Goal: Task Accomplishment & Management: Use online tool/utility

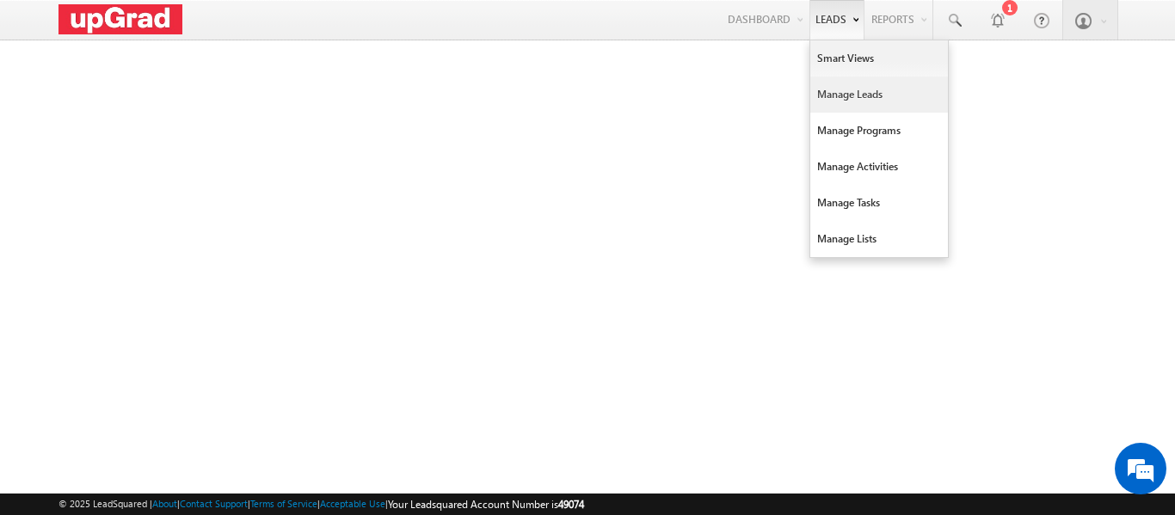
click at [866, 93] on link "Manage Leads" at bounding box center [880, 95] width 138 height 36
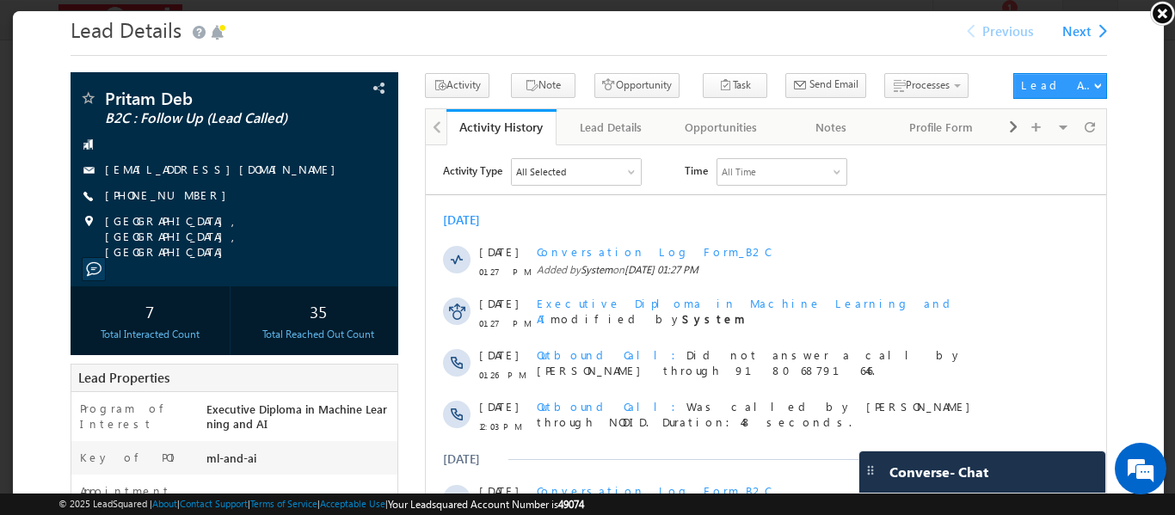
click at [1163, 18] on link at bounding box center [1163, 13] width 26 height 26
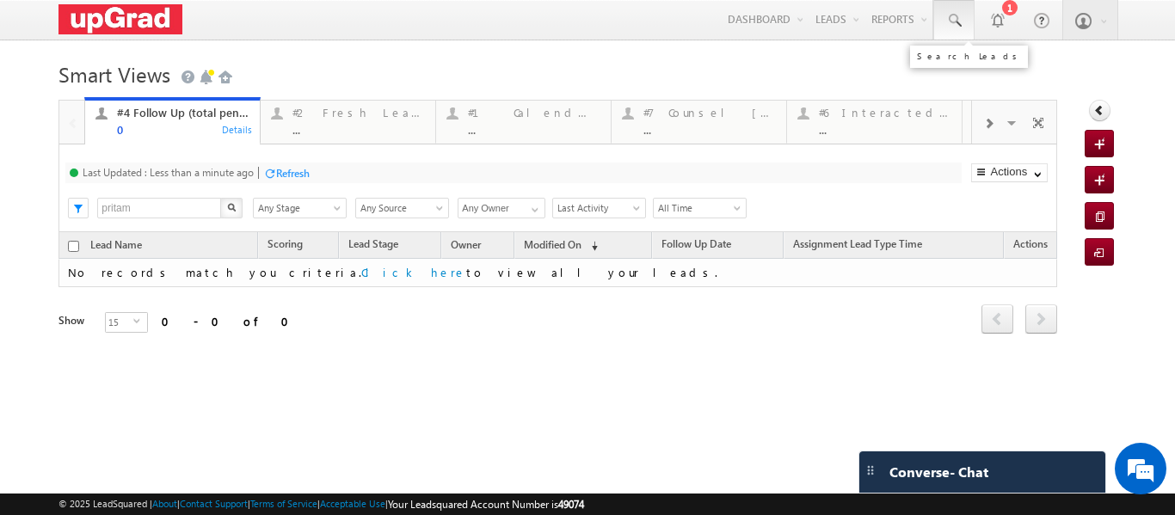
click at [946, 19] on span at bounding box center [954, 20] width 17 height 17
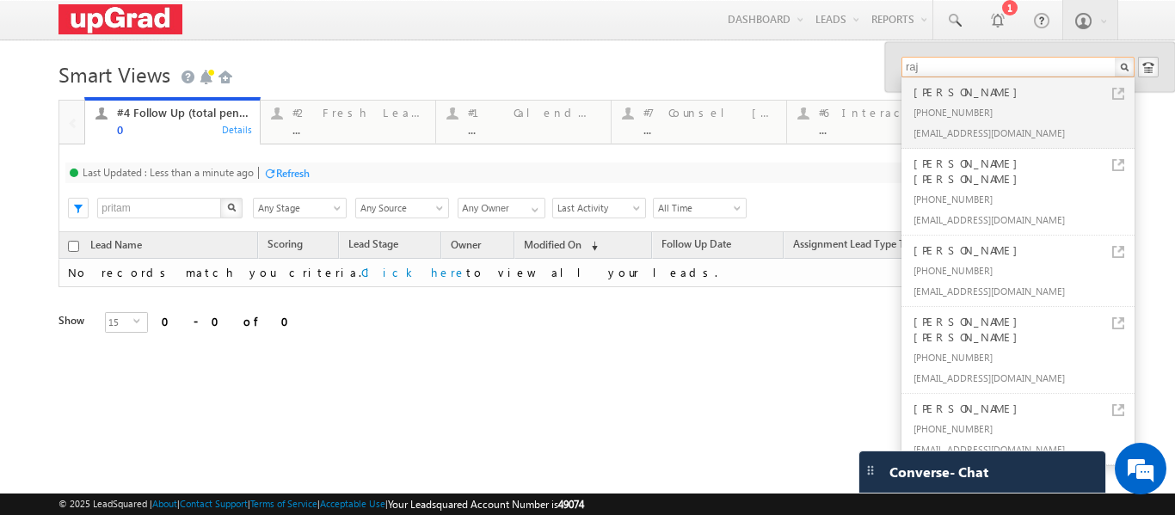
type input "raj"
click at [858, 62] on h1 "Smart Views Getting Started" at bounding box center [588, 73] width 1058 height 34
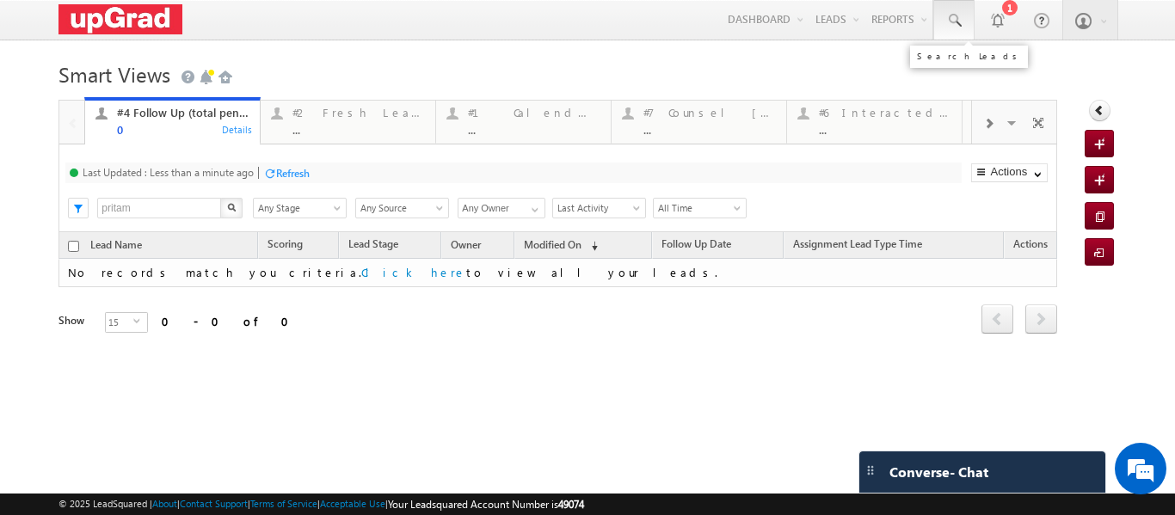
click at [953, 22] on link at bounding box center [954, 20] width 41 height 40
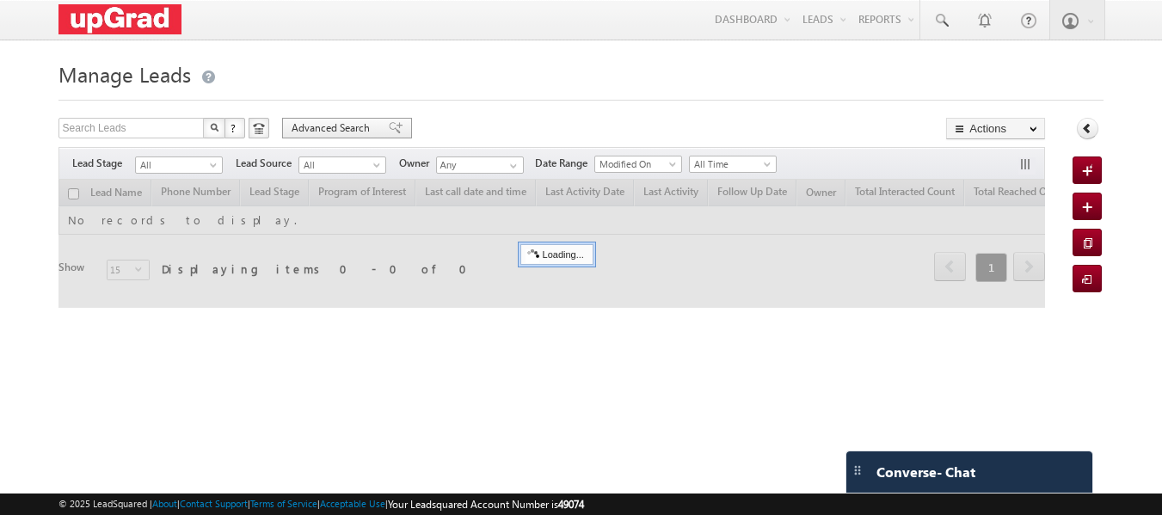
click at [344, 130] on span "Advanced Search" at bounding box center [333, 127] width 83 height 15
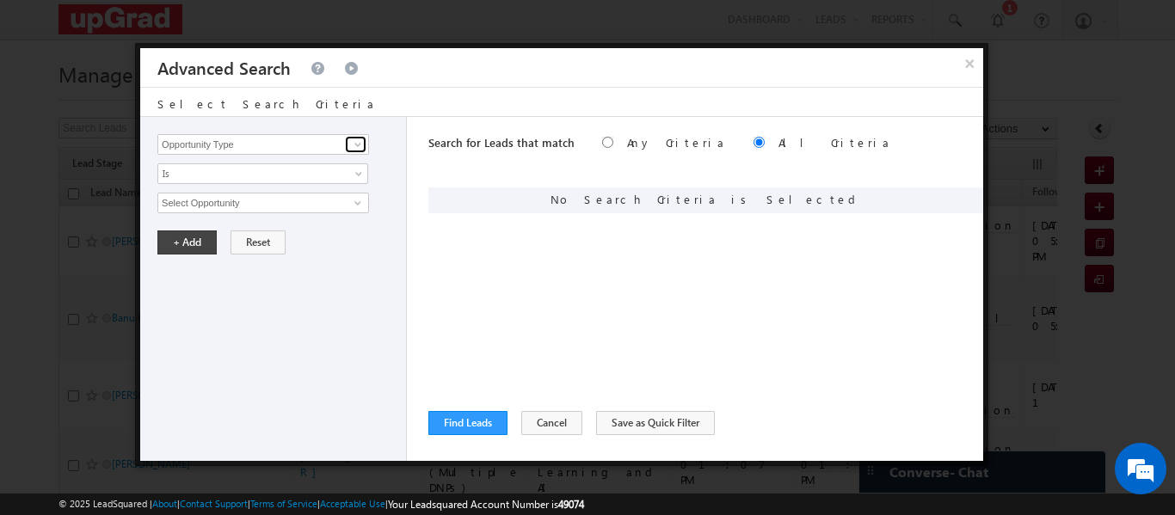
click at [348, 150] on link at bounding box center [356, 144] width 22 height 17
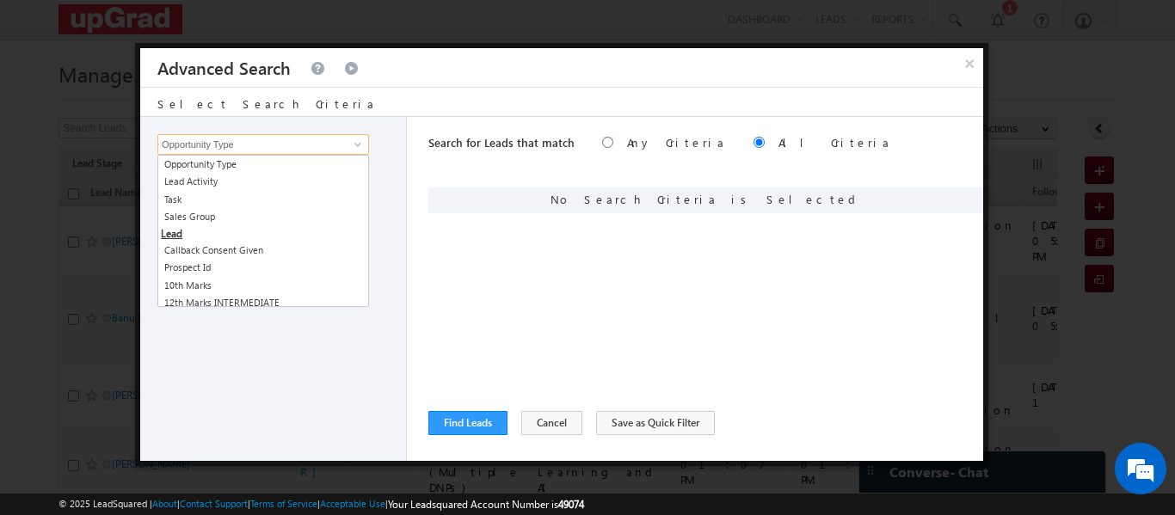
click at [271, 142] on input "Opportunity Type" at bounding box center [263, 144] width 212 height 21
click at [441, 184] on div "Search for Leads that match Any Criteria All Criteria Note that the current tri…" at bounding box center [706, 289] width 555 height 344
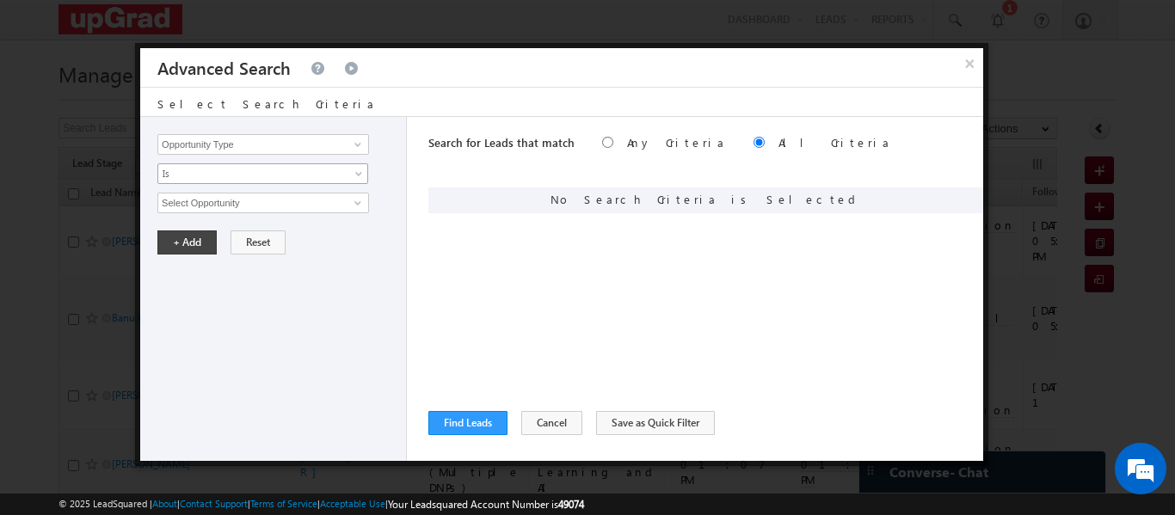
click at [289, 180] on span "Is" at bounding box center [251, 173] width 187 height 15
click at [224, 181] on span "Is" at bounding box center [251, 173] width 187 height 15
click at [318, 205] on input "Select Opportunity" at bounding box center [263, 203] width 212 height 21
click at [341, 205] on input "Select Opportunity" at bounding box center [263, 203] width 212 height 21
click at [358, 203] on span at bounding box center [358, 203] width 14 height 14
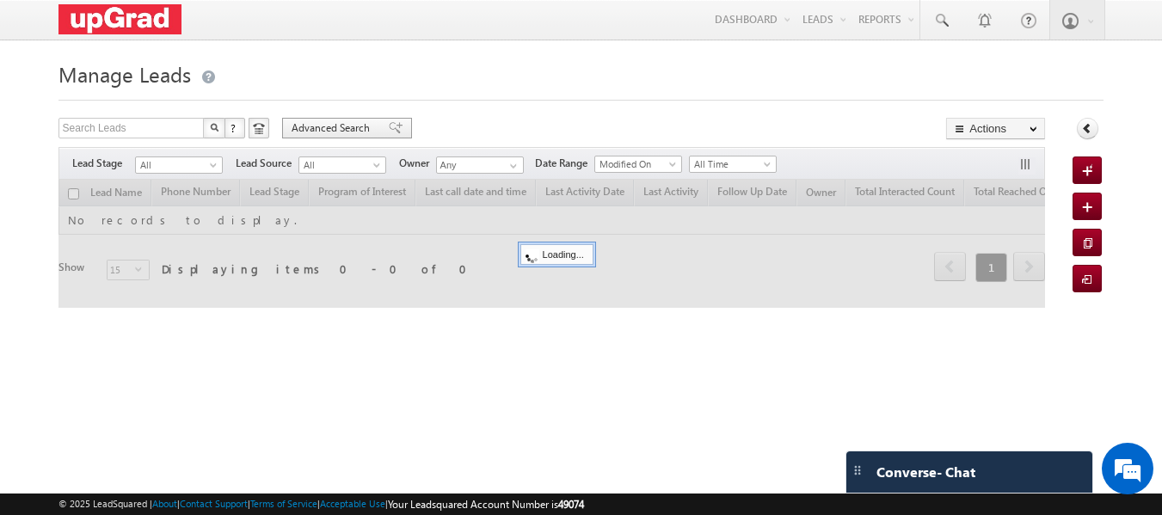
click at [351, 131] on span "Advanced Search" at bounding box center [333, 127] width 83 height 15
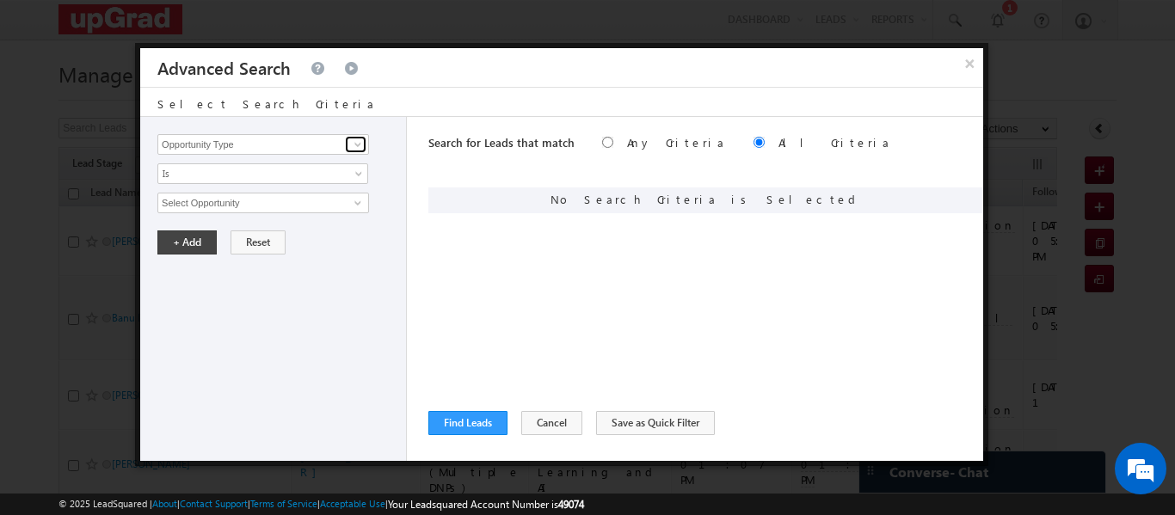
click at [348, 145] on link at bounding box center [356, 144] width 22 height 17
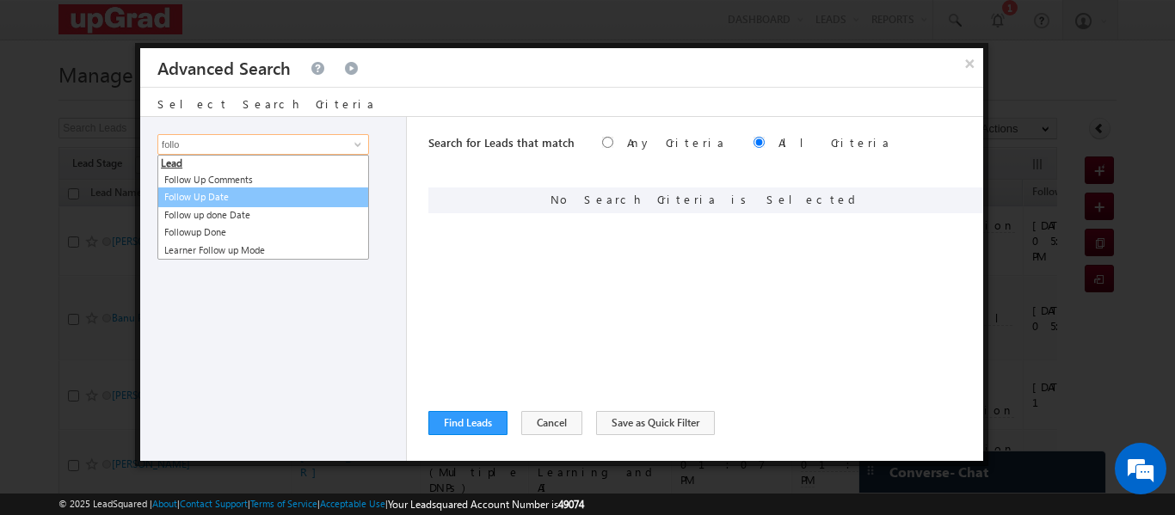
click at [254, 189] on link "Follow Up Date" at bounding box center [263, 198] width 212 height 20
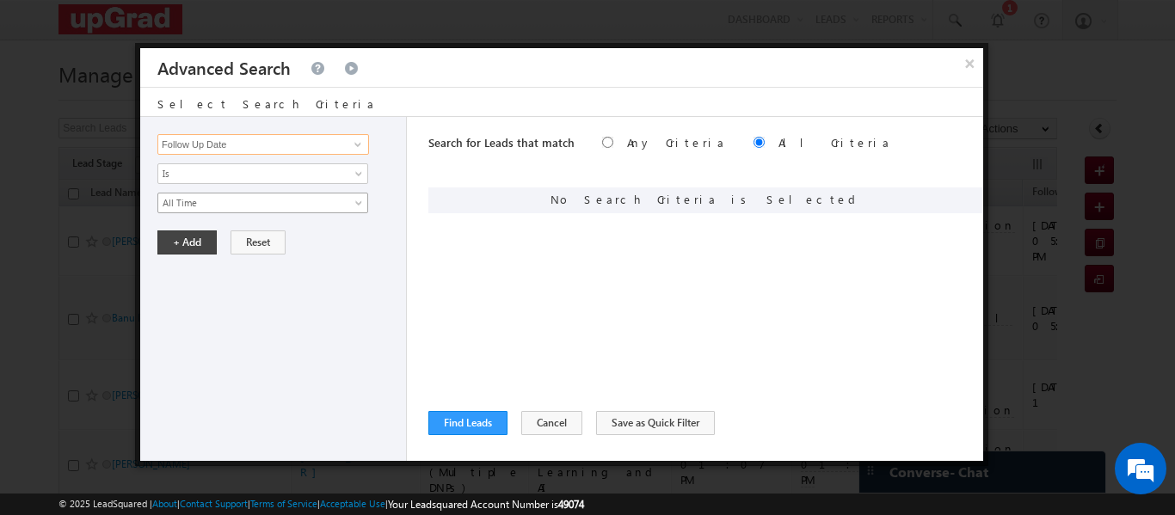
type input "Follow Up Date"
click at [299, 198] on span "All Time" at bounding box center [251, 202] width 187 height 15
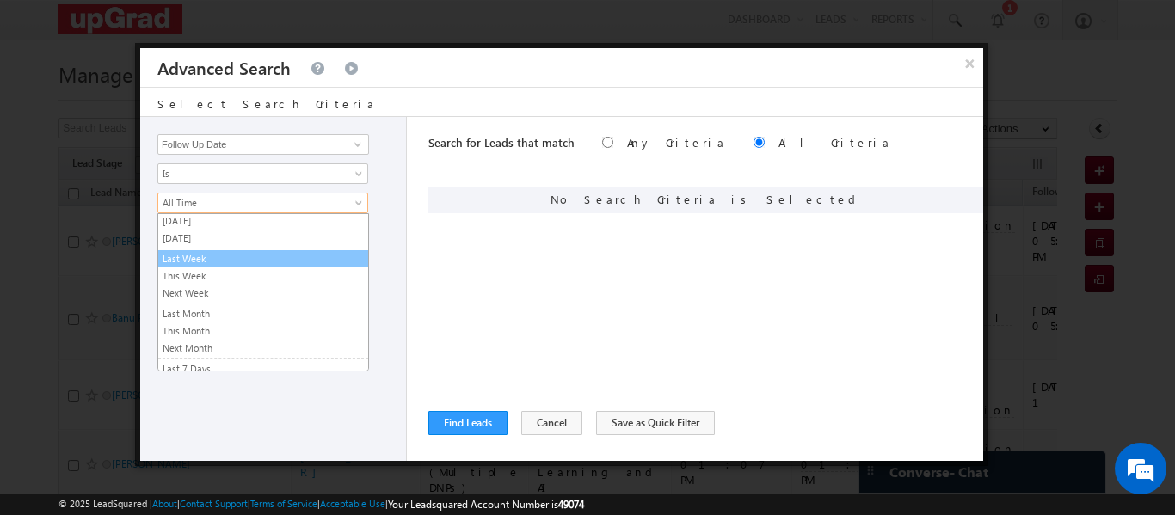
scroll to position [115, 0]
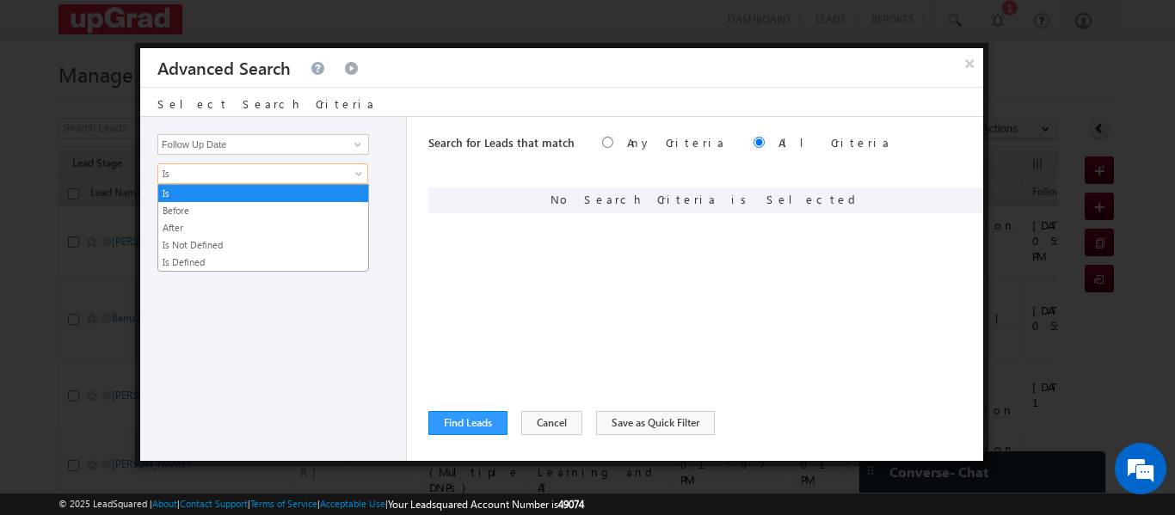
click at [215, 176] on span "Is" at bounding box center [251, 173] width 187 height 15
click at [207, 210] on link "Before" at bounding box center [263, 210] width 210 height 15
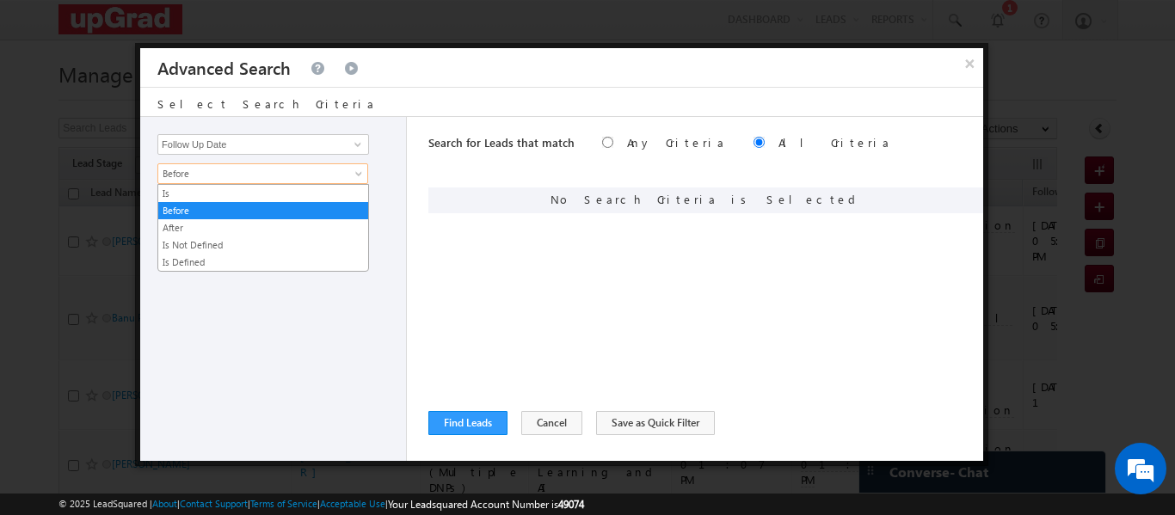
click at [323, 169] on span "Before" at bounding box center [251, 173] width 187 height 15
click at [291, 138] on input "Follow Up Date" at bounding box center [263, 144] width 212 height 21
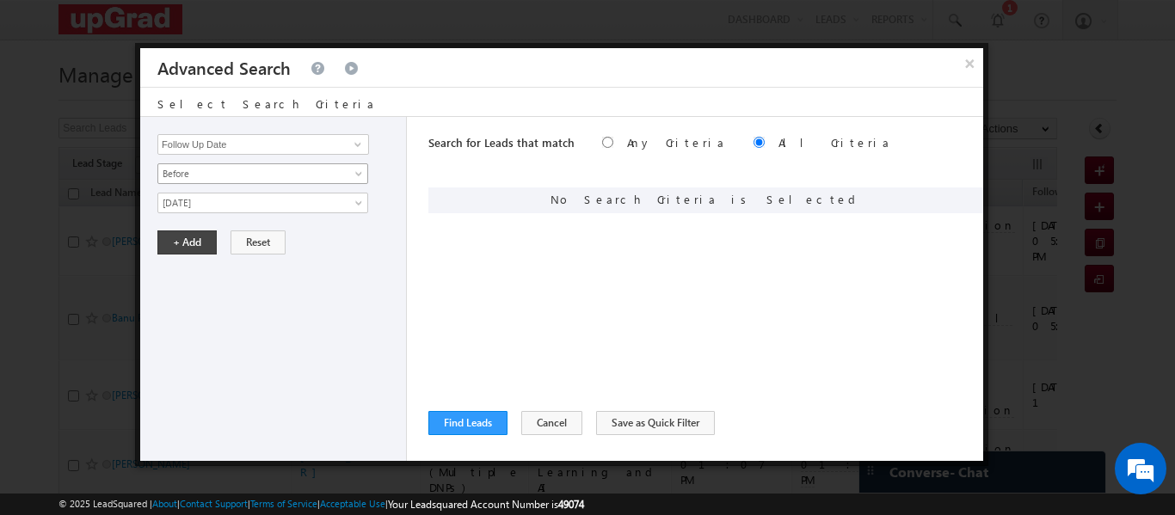
click at [342, 172] on span "Before" at bounding box center [251, 173] width 187 height 15
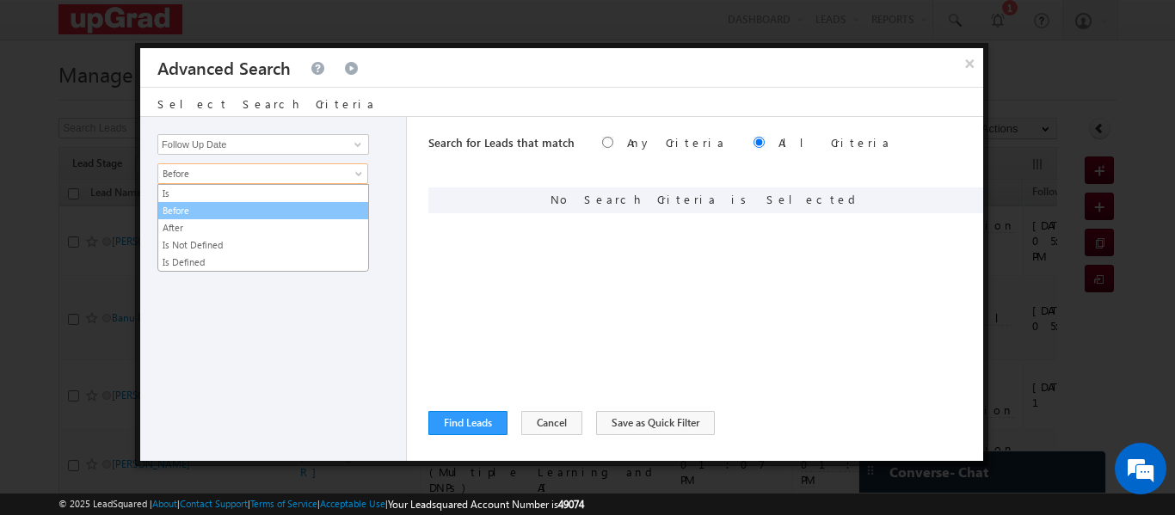
click at [225, 211] on link "Before" at bounding box center [263, 210] width 210 height 15
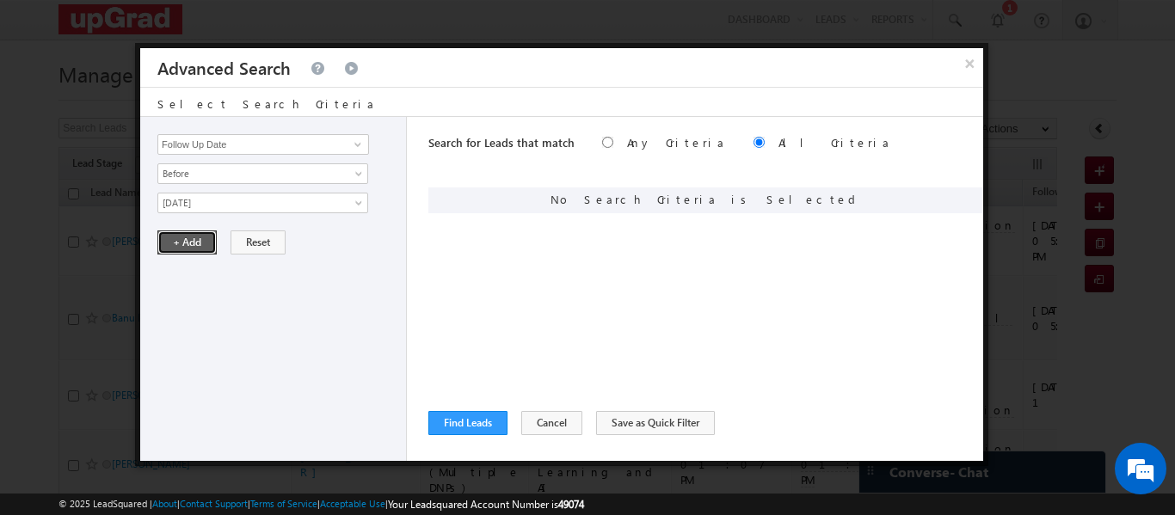
click at [188, 242] on button "+ Add" at bounding box center [186, 243] width 59 height 24
click at [355, 145] on span at bounding box center [358, 145] width 14 height 14
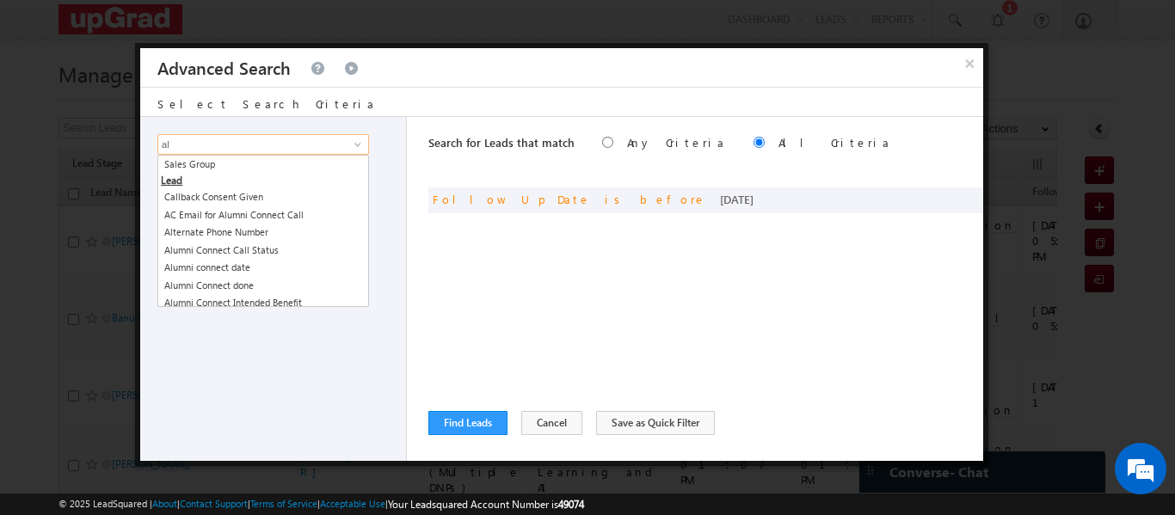
type input "a"
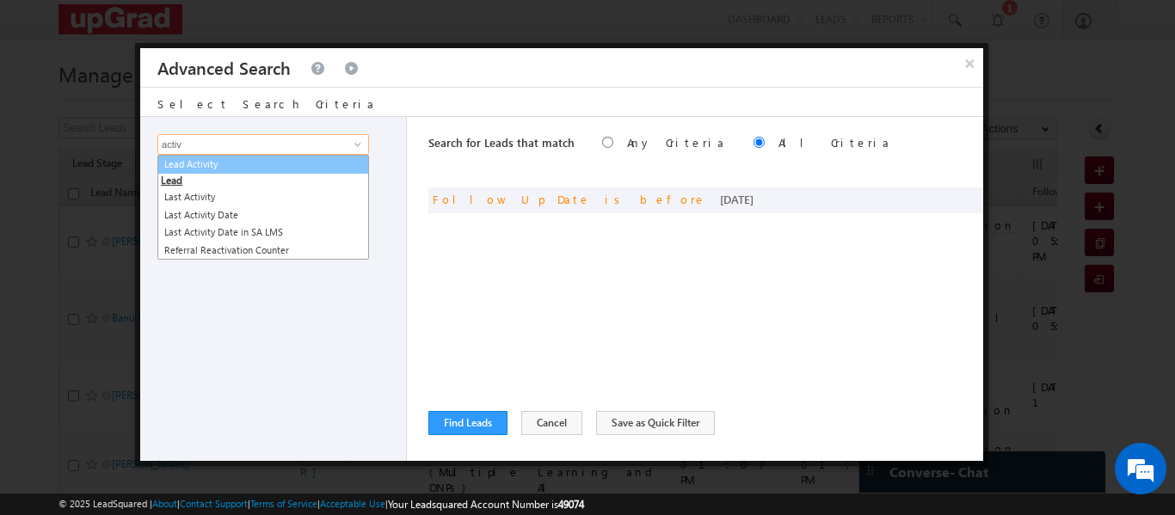
click at [237, 165] on link "Lead Activity" at bounding box center [263, 165] width 212 height 20
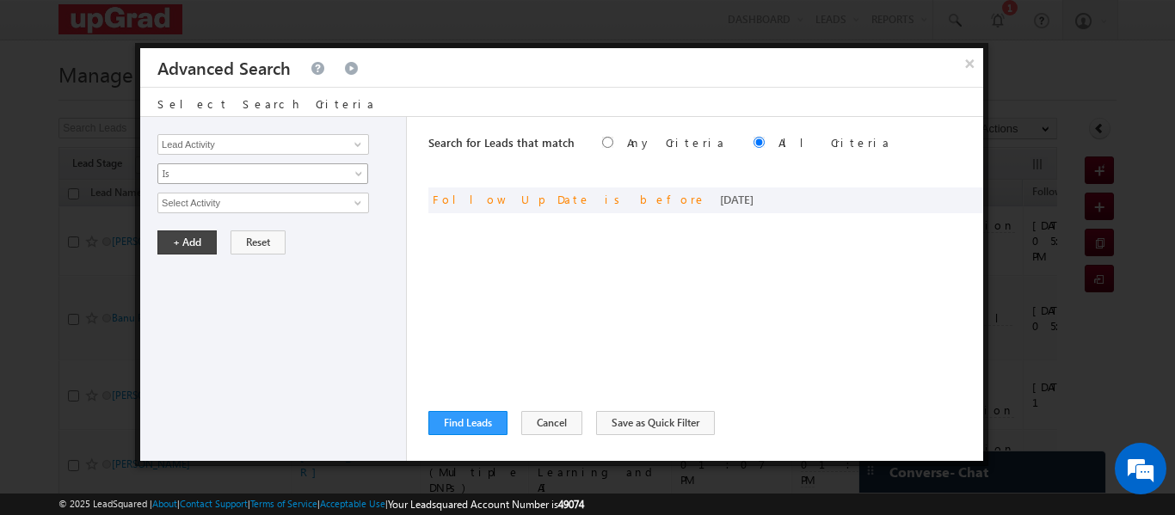
click at [357, 176] on span at bounding box center [361, 177] width 14 height 14
click at [300, 188] on link "Is" at bounding box center [263, 193] width 210 height 15
click at [356, 198] on span at bounding box center [358, 203] width 14 height 14
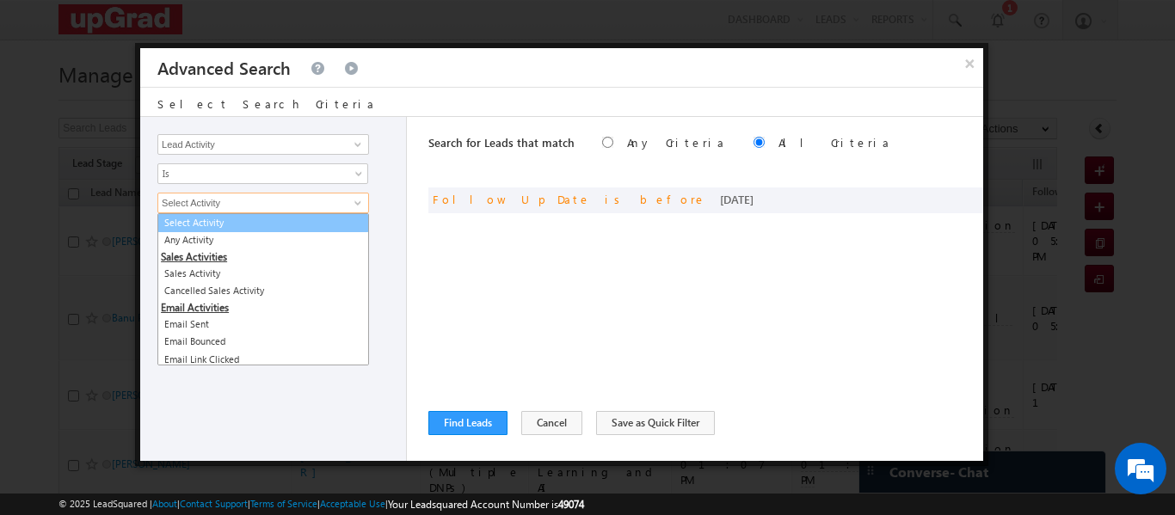
click at [244, 225] on link "Select Activity" at bounding box center [263, 223] width 212 height 20
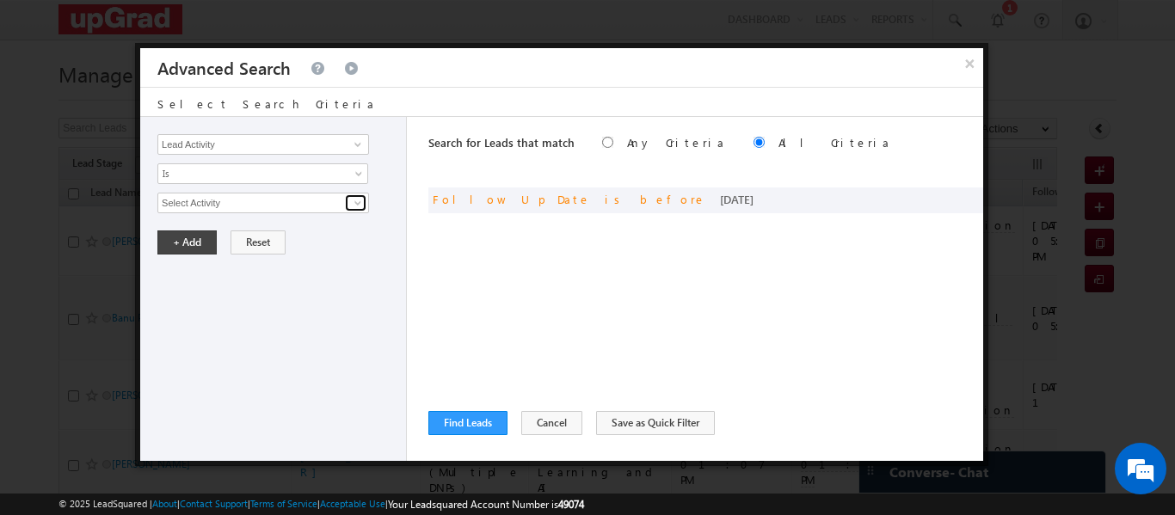
drag, startPoint x: 357, startPoint y: 206, endPoint x: 348, endPoint y: 211, distance: 10.0
click at [356, 206] on span at bounding box center [358, 203] width 14 height 14
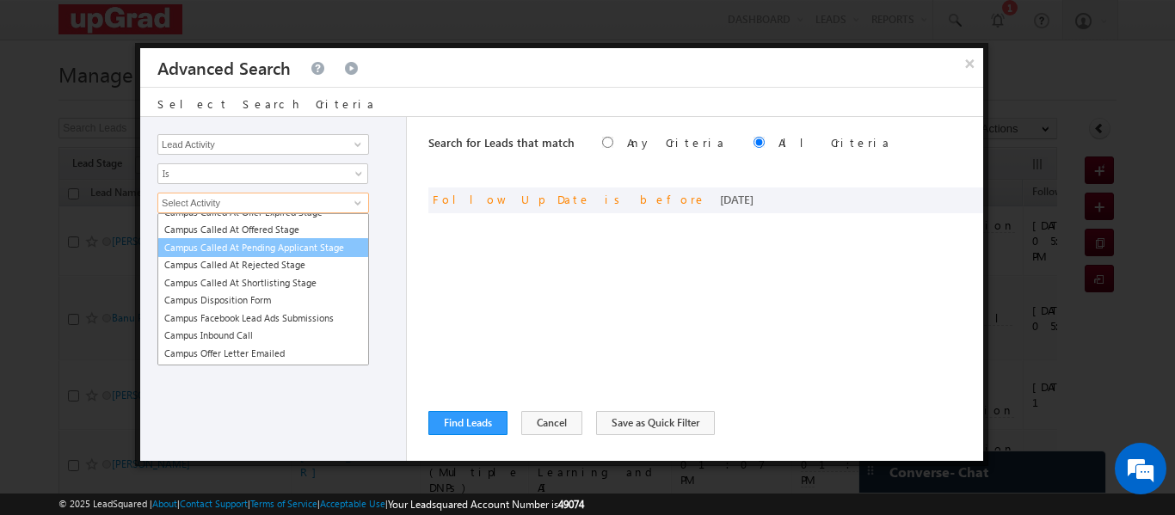
scroll to position [860, 0]
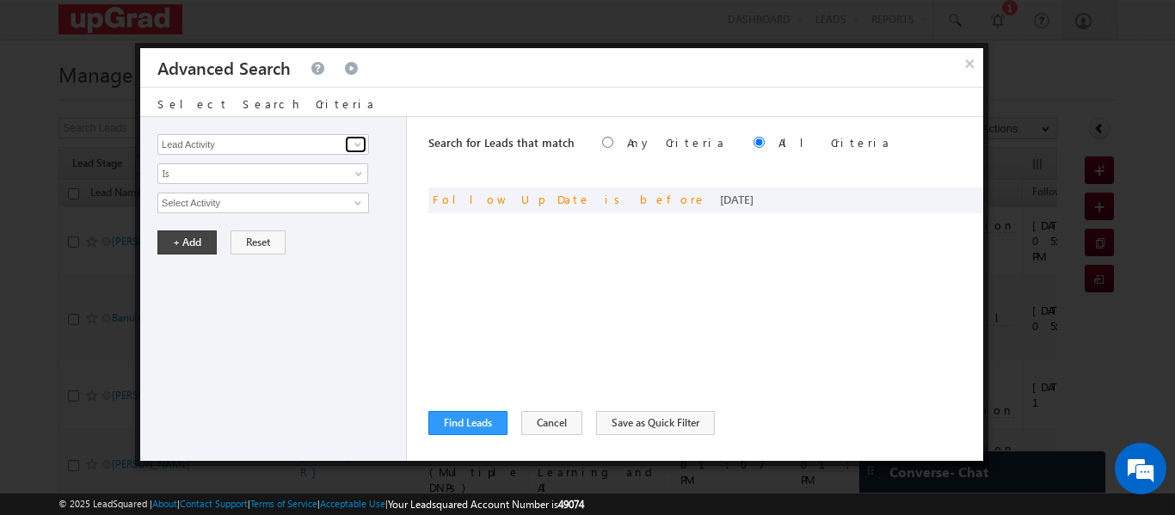
click at [362, 146] on span at bounding box center [358, 145] width 14 height 14
click at [344, 139] on span "Lead Activity 594 results are available, use up and down arrow keys to navigate…" at bounding box center [261, 144] width 209 height 21
click at [344, 145] on input "Lead Activity" at bounding box center [263, 144] width 212 height 21
click at [349, 146] on link at bounding box center [356, 144] width 22 height 17
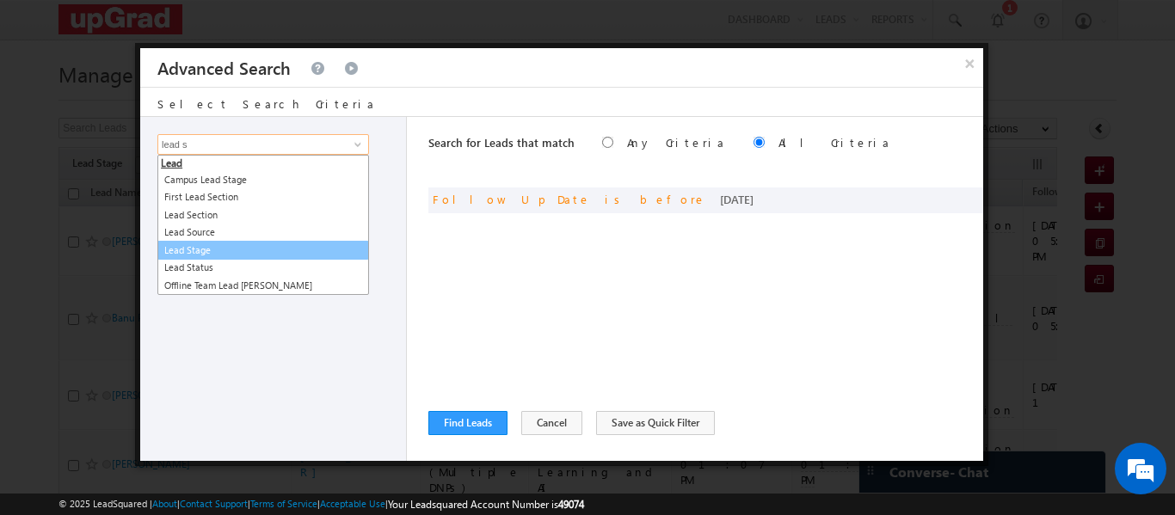
click at [285, 253] on link "Lead Stage" at bounding box center [263, 251] width 212 height 20
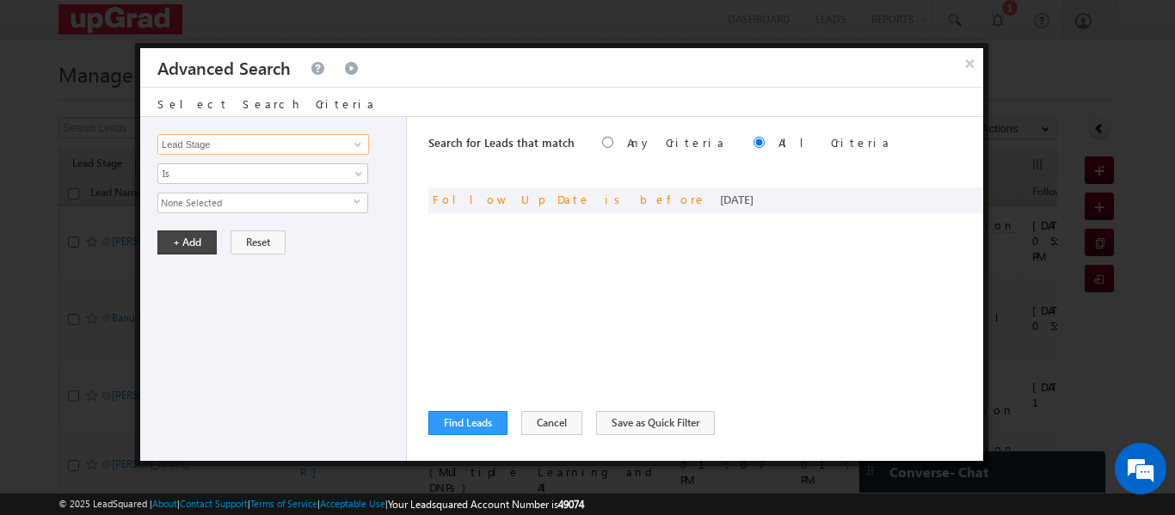
type input "Lead Stage"
click at [279, 199] on span "None Selected" at bounding box center [255, 203] width 195 height 19
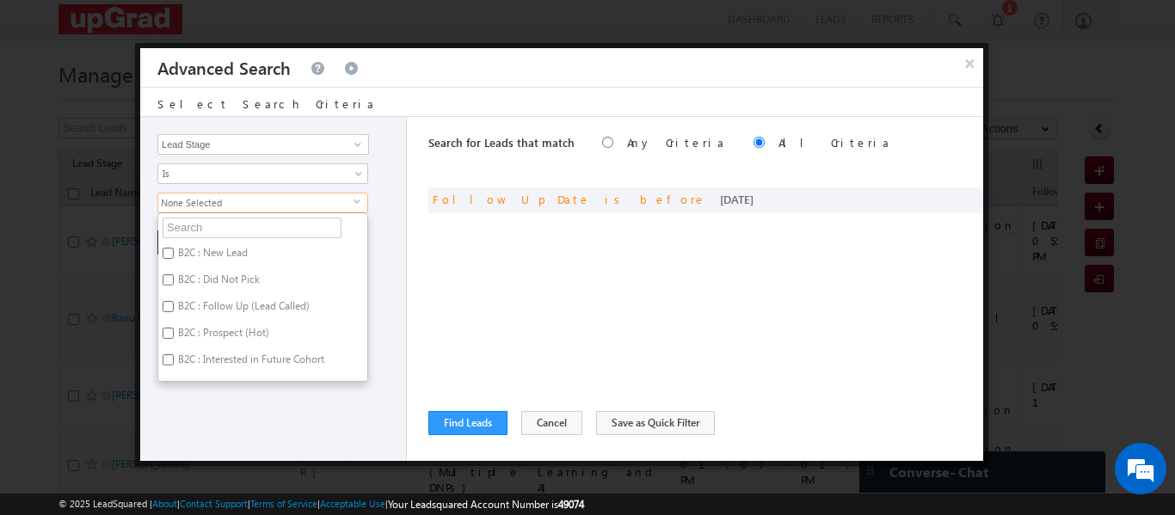
click at [230, 244] on label "B2C : New Lead" at bounding box center [211, 256] width 107 height 27
click at [174, 248] on input "B2C : New Lead" at bounding box center [168, 253] width 11 height 11
checkbox input "true"
click at [227, 271] on label "B2C : Did Not Pick" at bounding box center [217, 282] width 119 height 27
click at [174, 274] on input "B2C : Did Not Pick" at bounding box center [168, 279] width 11 height 11
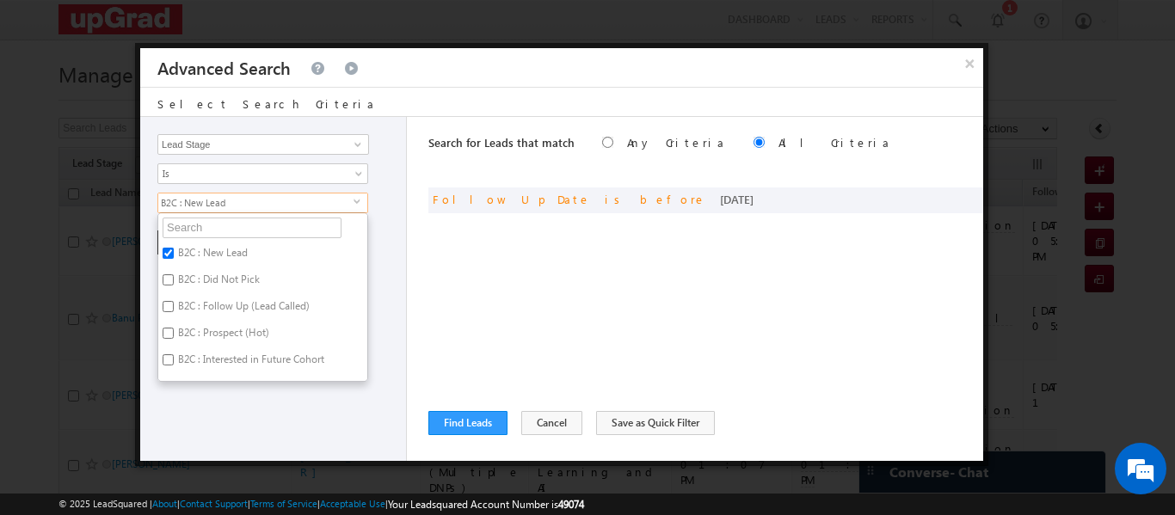
checkbox input "true"
click at [242, 297] on label "B2C : Follow Up (Lead Called)" at bounding box center [242, 309] width 169 height 27
click at [174, 301] on input "B2C : Follow Up (Lead Called)" at bounding box center [168, 306] width 11 height 11
checkbox input "true"
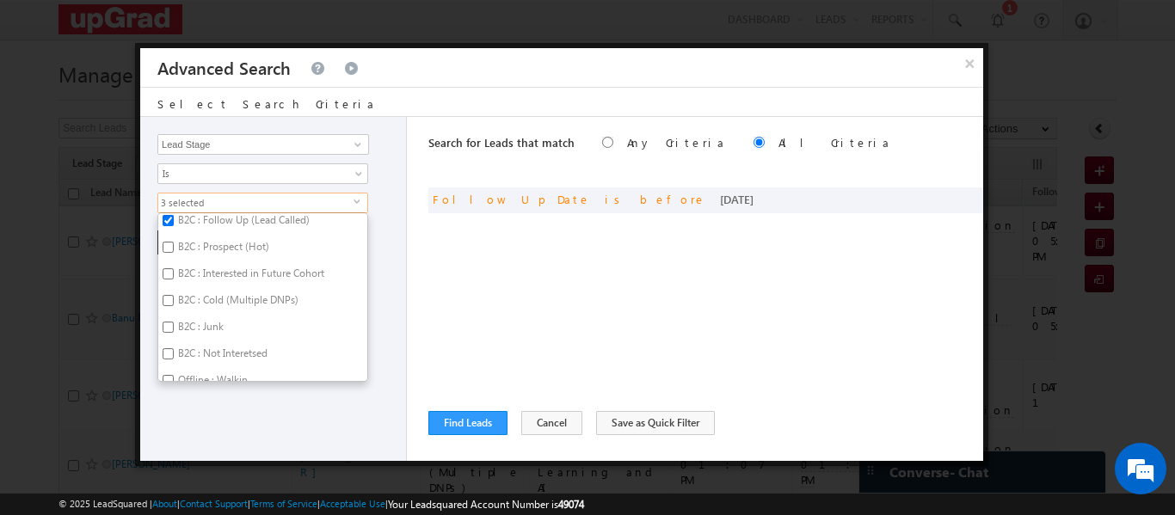
click at [231, 256] on label "B2C : Prospect (Hot)" at bounding box center [222, 250] width 128 height 27
click at [174, 253] on input "B2C : Prospect (Hot)" at bounding box center [168, 247] width 11 height 11
checkbox input "true"
click at [231, 270] on label "B2C : Interested in Future Cohort" at bounding box center [249, 276] width 183 height 27
click at [174, 270] on input "B2C : Interested in Future Cohort" at bounding box center [168, 273] width 11 height 11
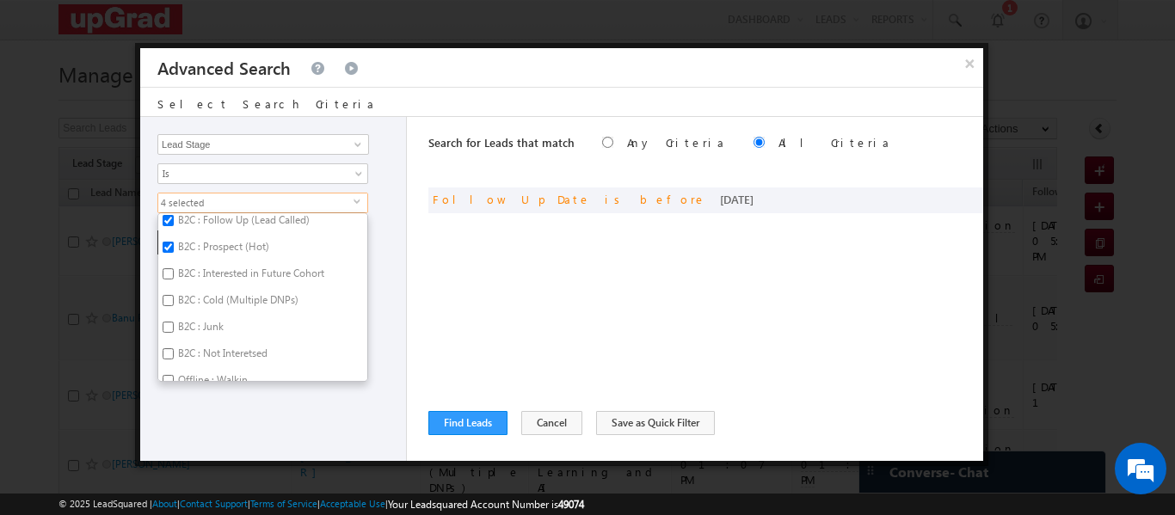
checkbox input "true"
click at [240, 302] on label "B2C : Cold (Multiple DNPs)" at bounding box center [236, 303] width 157 height 27
click at [174, 302] on input "B2C : Cold (Multiple DNPs)" at bounding box center [168, 300] width 11 height 11
checkbox input "true"
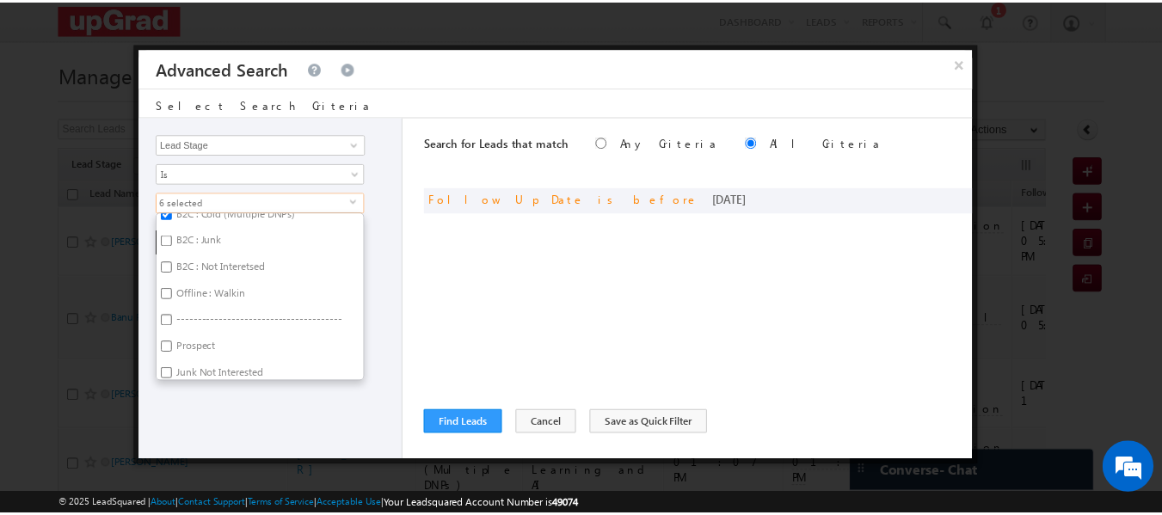
scroll to position [244, 0]
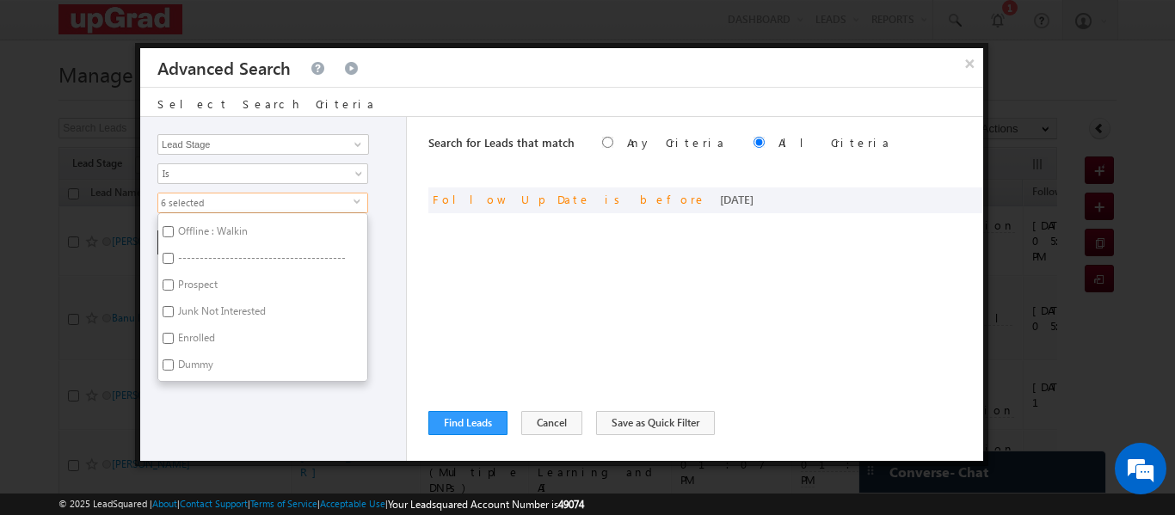
click at [206, 287] on label "Prospect" at bounding box center [196, 287] width 77 height 27
click at [174, 287] on input "Prospect" at bounding box center [168, 285] width 11 height 11
checkbox input "true"
click at [298, 426] on div "Opportunity Type Lead Activity Task Sales Group Callback Consent Given Prospect…" at bounding box center [273, 289] width 267 height 344
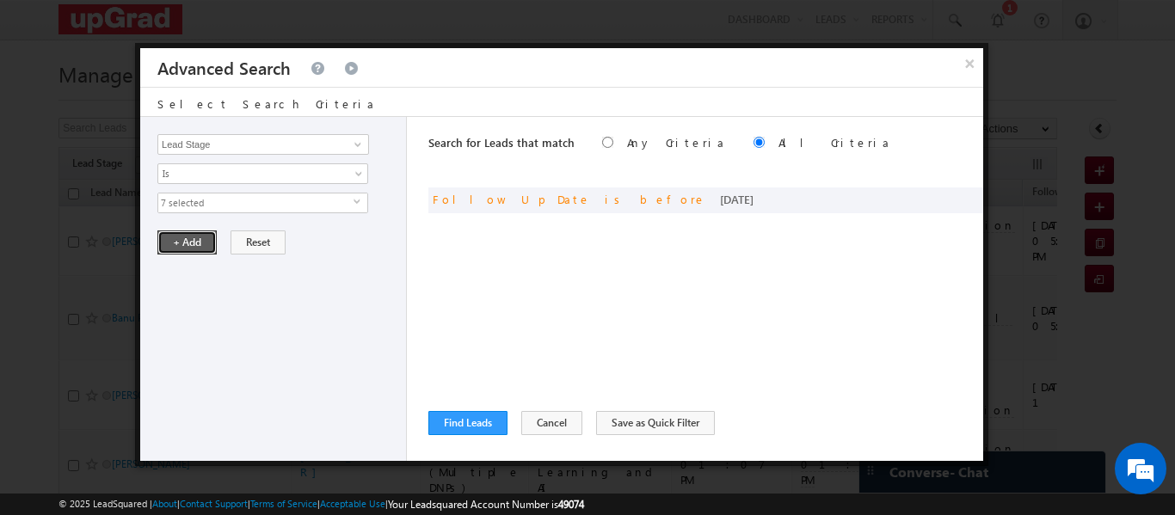
click at [191, 237] on button "+ Add" at bounding box center [186, 243] width 59 height 24
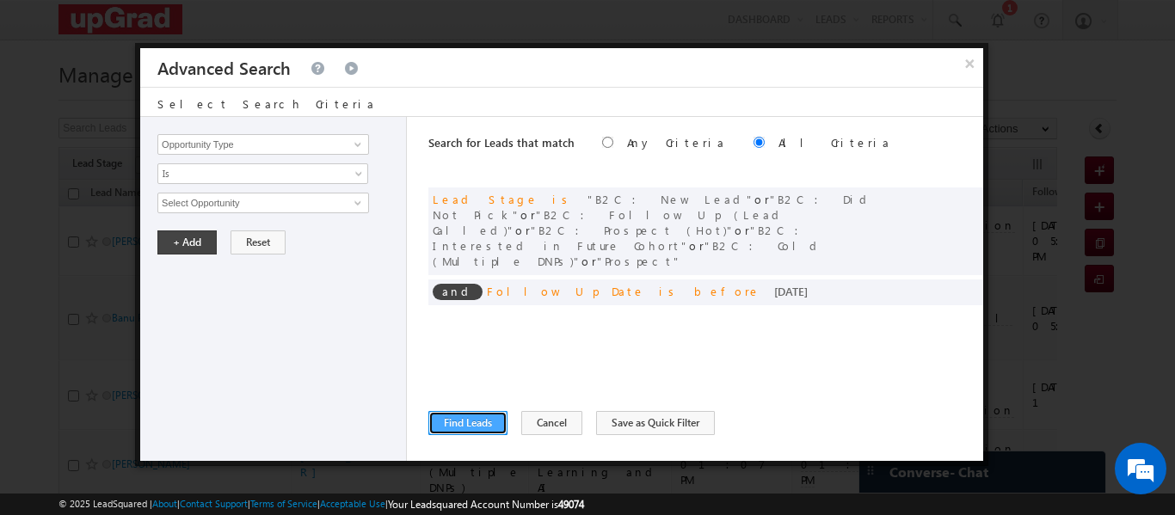
click at [481, 429] on button "Find Leads" at bounding box center [468, 423] width 79 height 24
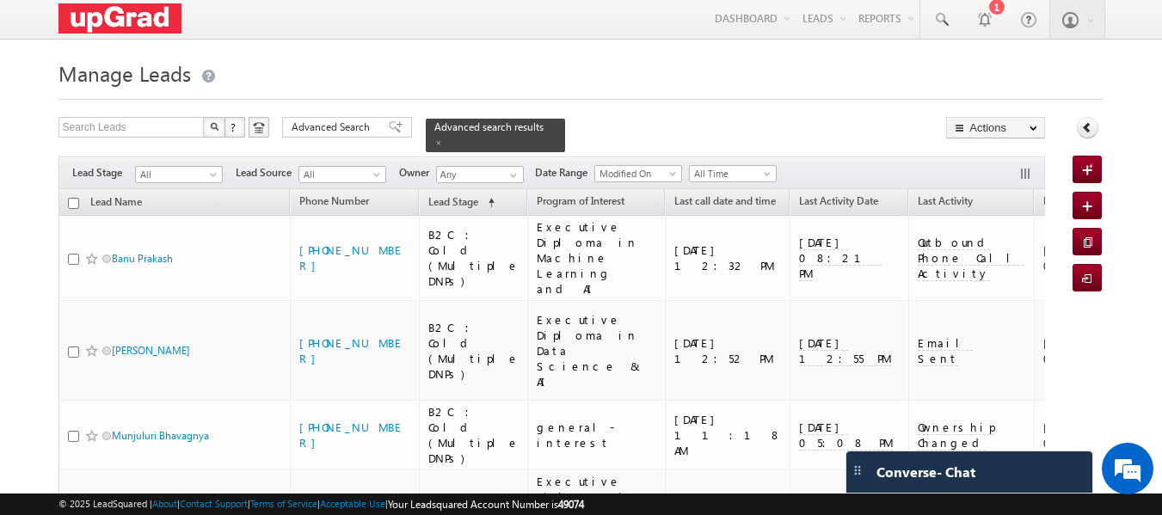
scroll to position [0, 0]
click at [910, 193] on link "Last Activity" at bounding box center [946, 204] width 72 height 22
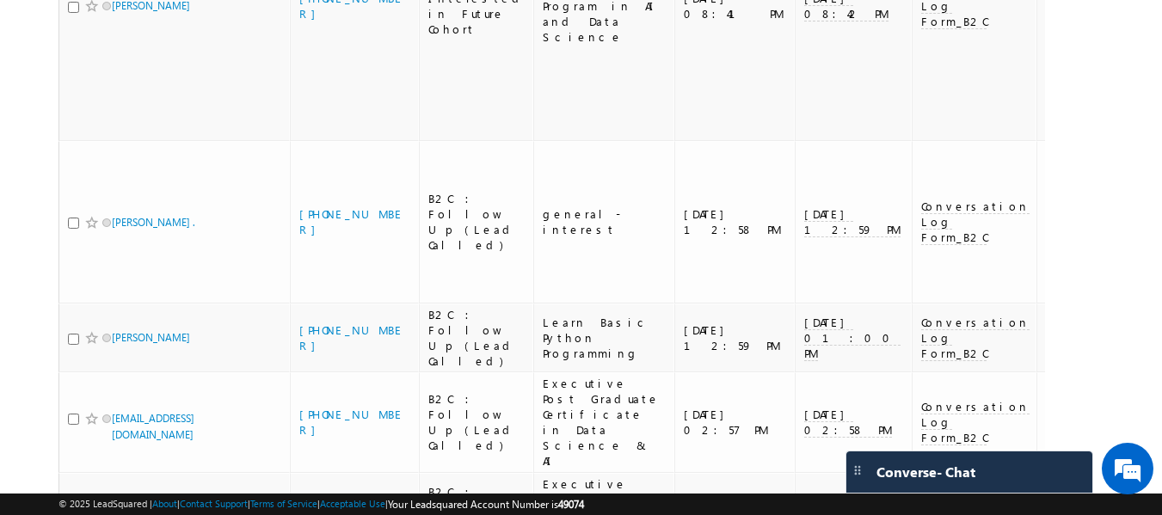
scroll to position [1114, 0]
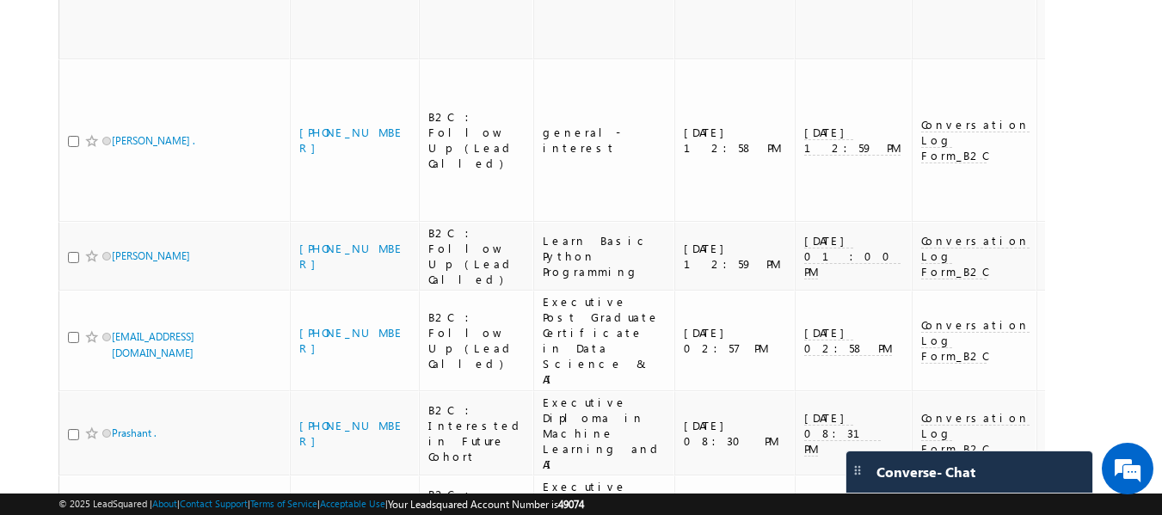
click at [113, 482] on li "200" at bounding box center [116, 488] width 41 height 17
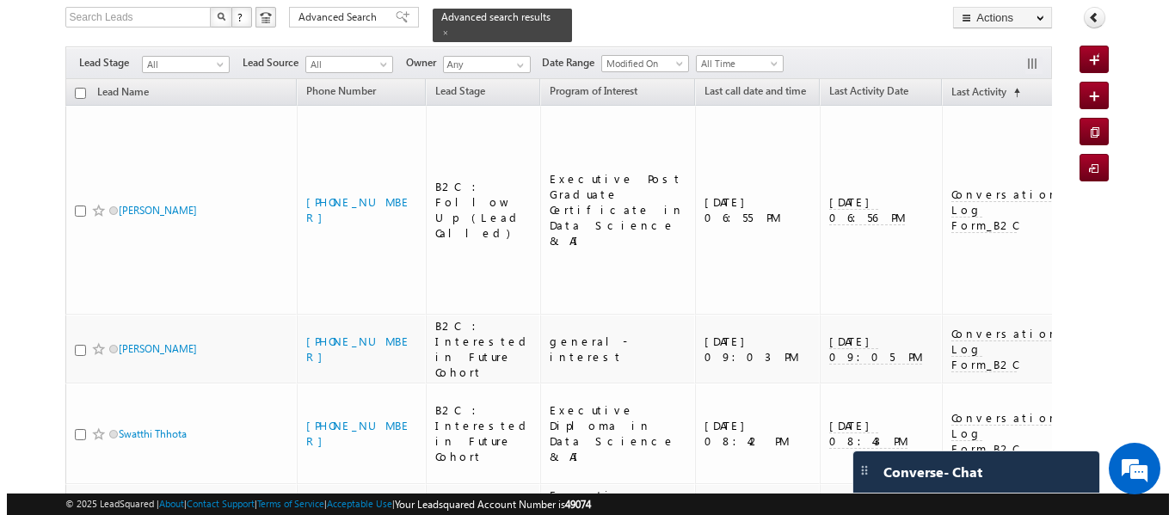
scroll to position [0, 0]
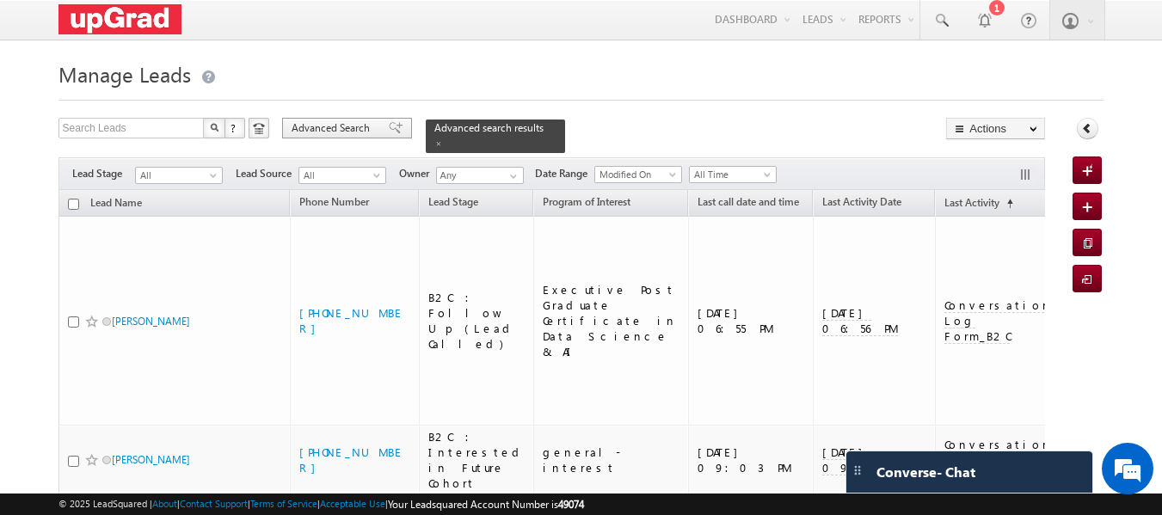
click at [324, 131] on span "Advanced Search" at bounding box center [333, 127] width 83 height 15
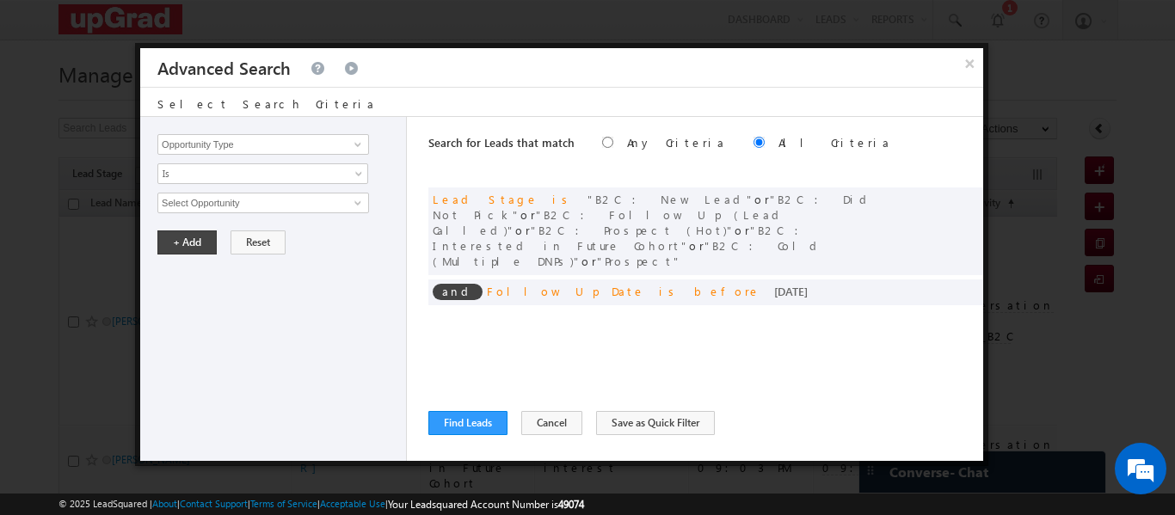
click at [971, 59] on button "×" at bounding box center [970, 63] width 28 height 30
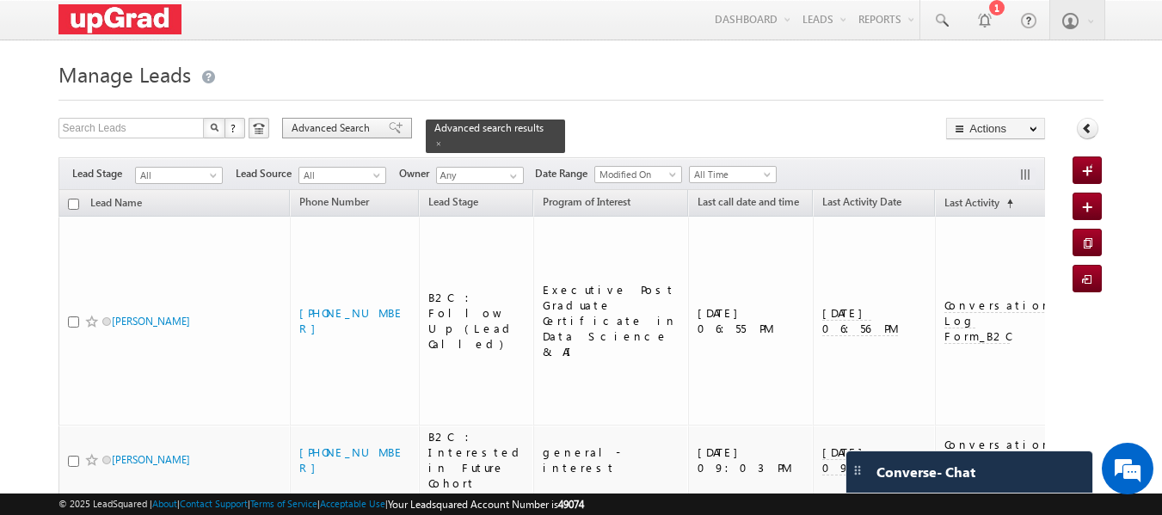
click at [355, 131] on span "Advanced Search" at bounding box center [333, 127] width 83 height 15
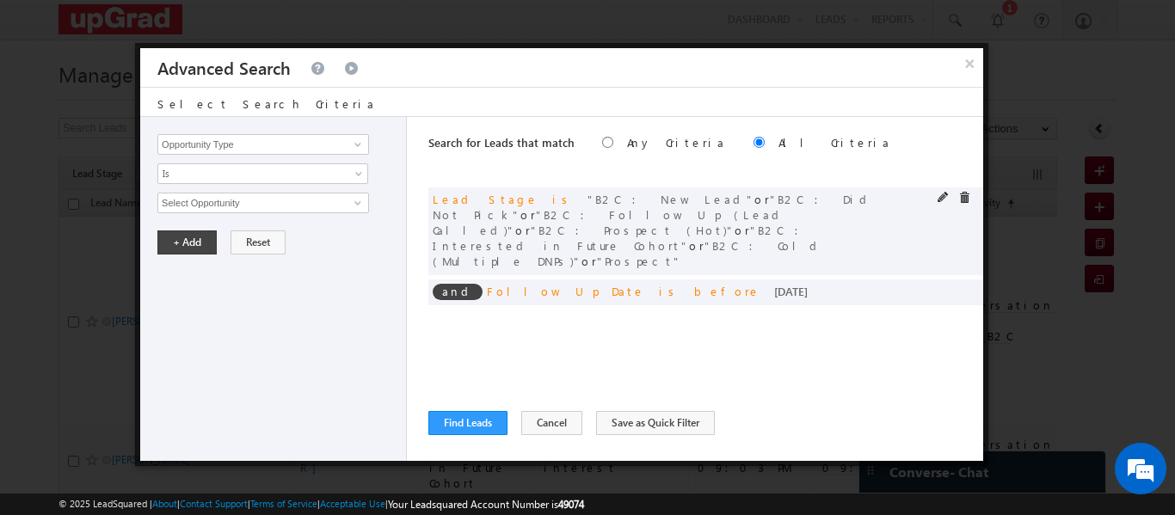
click at [573, 223] on span "B2C : Interested in Future Cohort" at bounding box center [621, 238] width 377 height 30
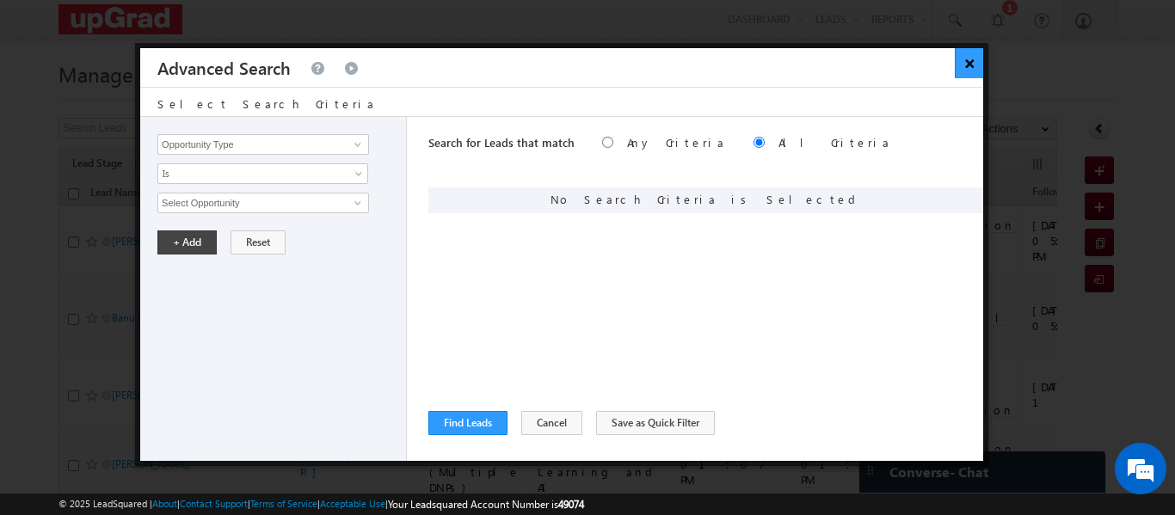
click at [965, 69] on button "×" at bounding box center [969, 63] width 28 height 30
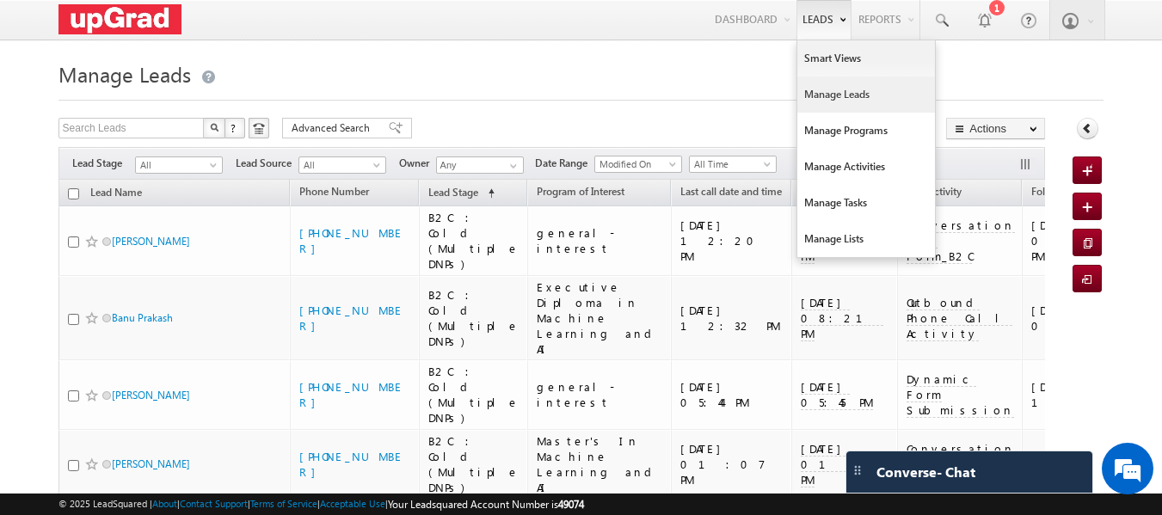
click at [822, 98] on link "Manage Leads" at bounding box center [867, 95] width 138 height 36
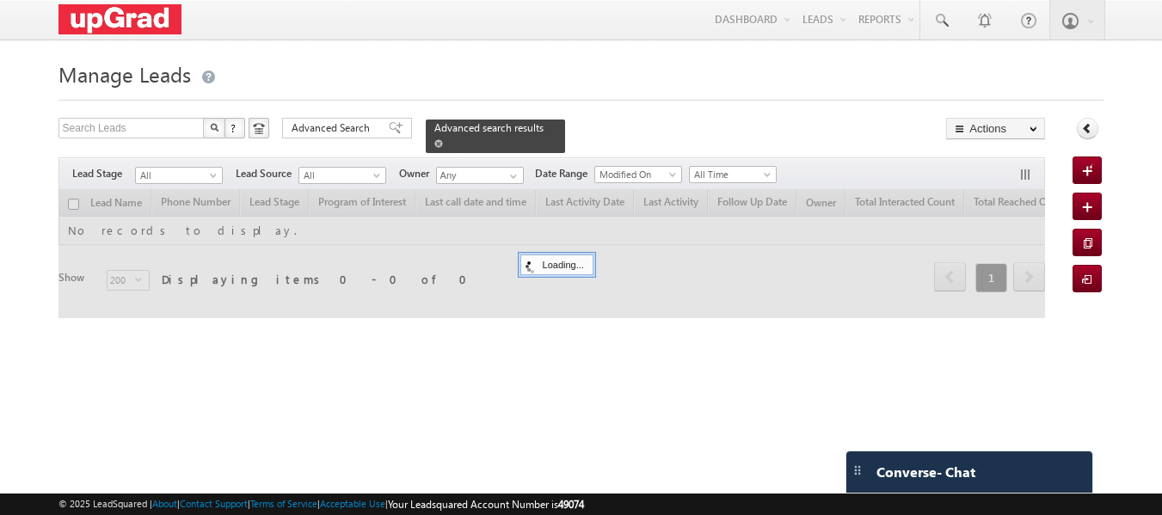
click at [443, 139] on span at bounding box center [439, 143] width 9 height 9
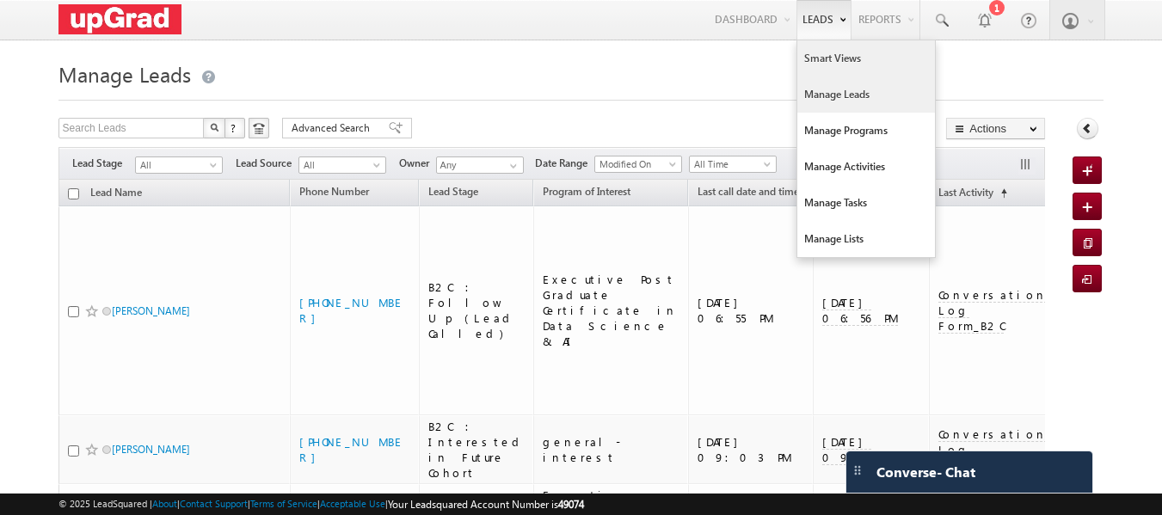
click at [838, 49] on link "Smart Views" at bounding box center [867, 58] width 138 height 36
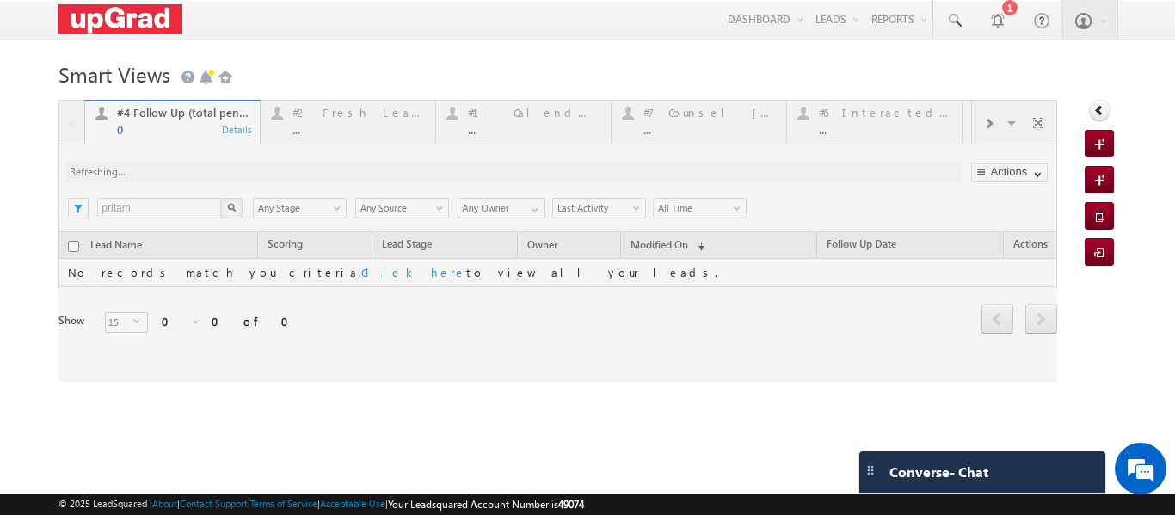
click at [703, 128] on div at bounding box center [558, 241] width 999 height 282
click at [701, 125] on div at bounding box center [558, 241] width 999 height 282
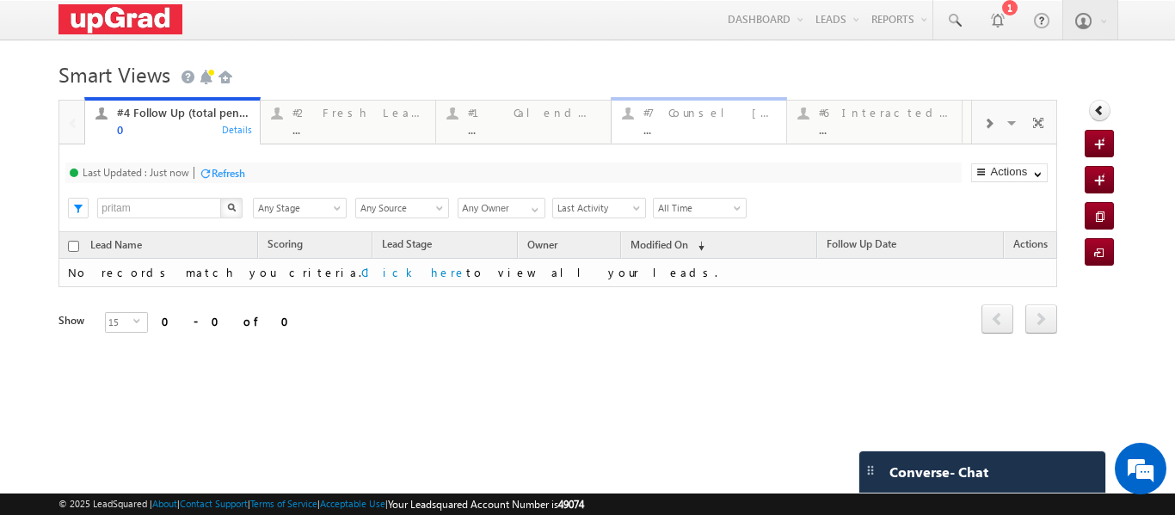
click at [696, 123] on div "#7 Counsel [DATE] ..." at bounding box center [710, 119] width 133 height 34
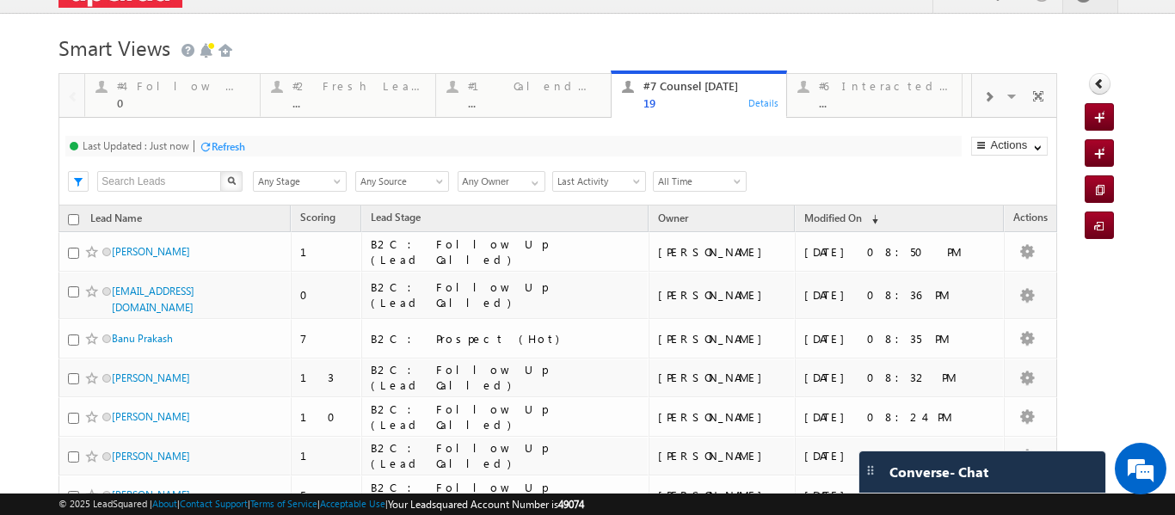
scroll to position [35, 0]
